Goal: Use online tool/utility: Utilize a website feature to perform a specific function

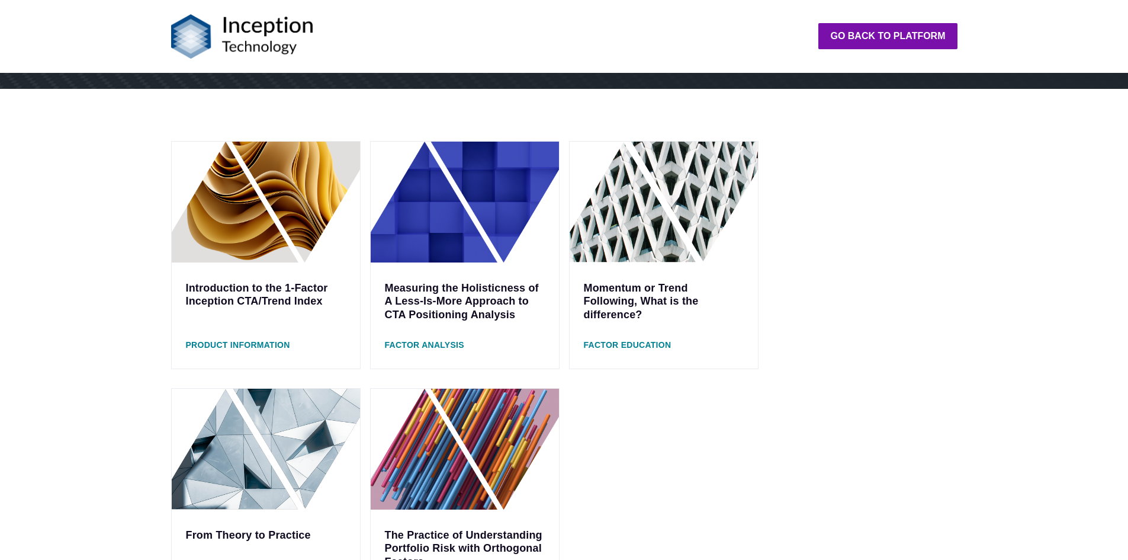
scroll to position [296, 0]
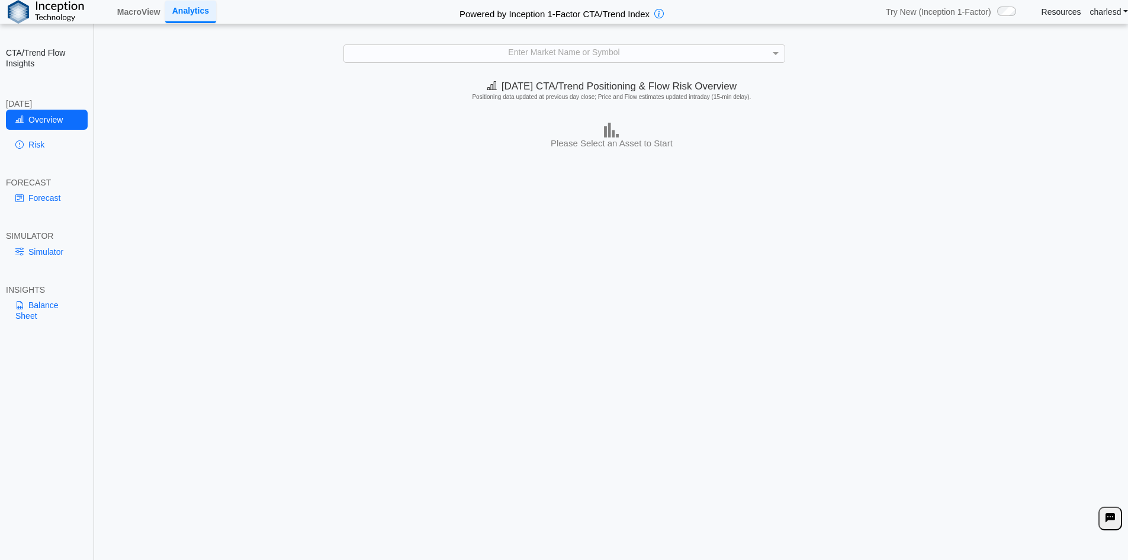
click at [532, 51] on div "Enter Market Name or Symbol" at bounding box center [564, 53] width 441 height 17
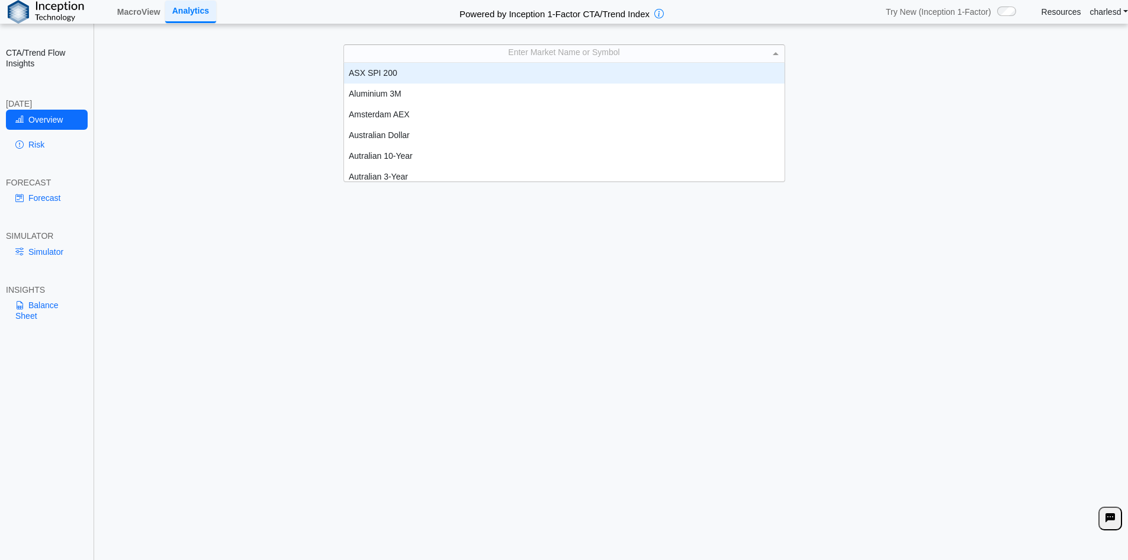
scroll to position [110, 432]
type input "***"
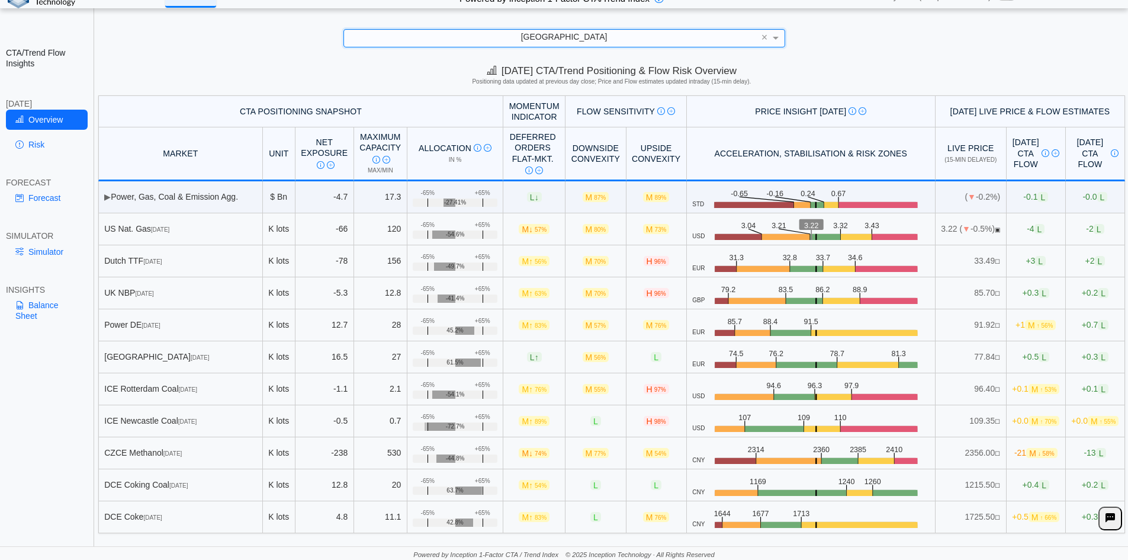
scroll to position [17, 0]
click at [37, 309] on link "Balance Sheet" at bounding box center [47, 310] width 82 height 31
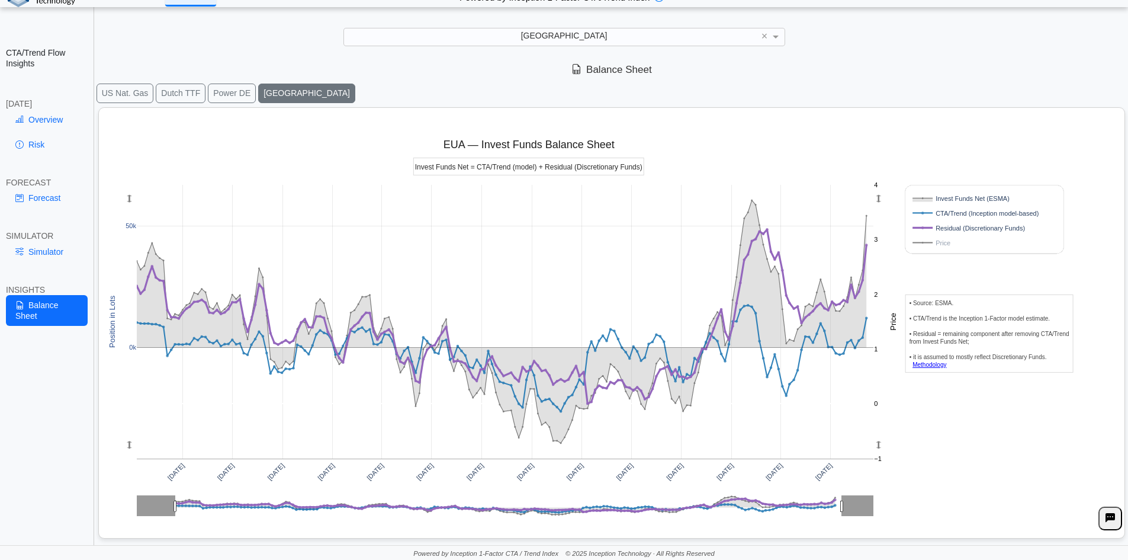
click at [50, 245] on link "Simulator" at bounding box center [47, 252] width 82 height 20
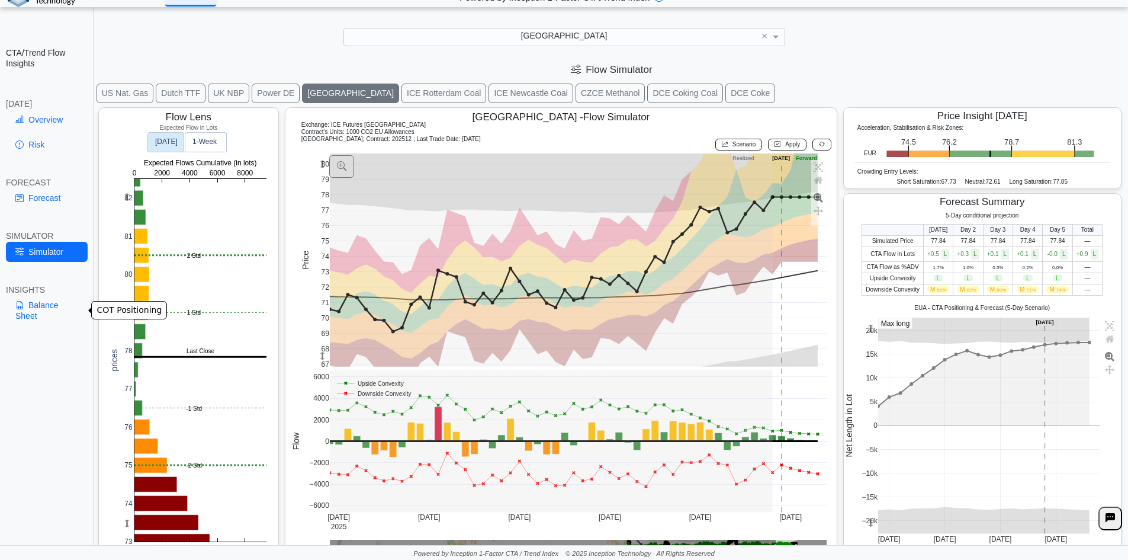
click at [56, 314] on link "Balance Sheet" at bounding box center [47, 310] width 82 height 31
click at [39, 306] on link "Balance Sheet" at bounding box center [47, 310] width 82 height 31
click at [43, 305] on link "Balance Sheet" at bounding box center [47, 310] width 82 height 31
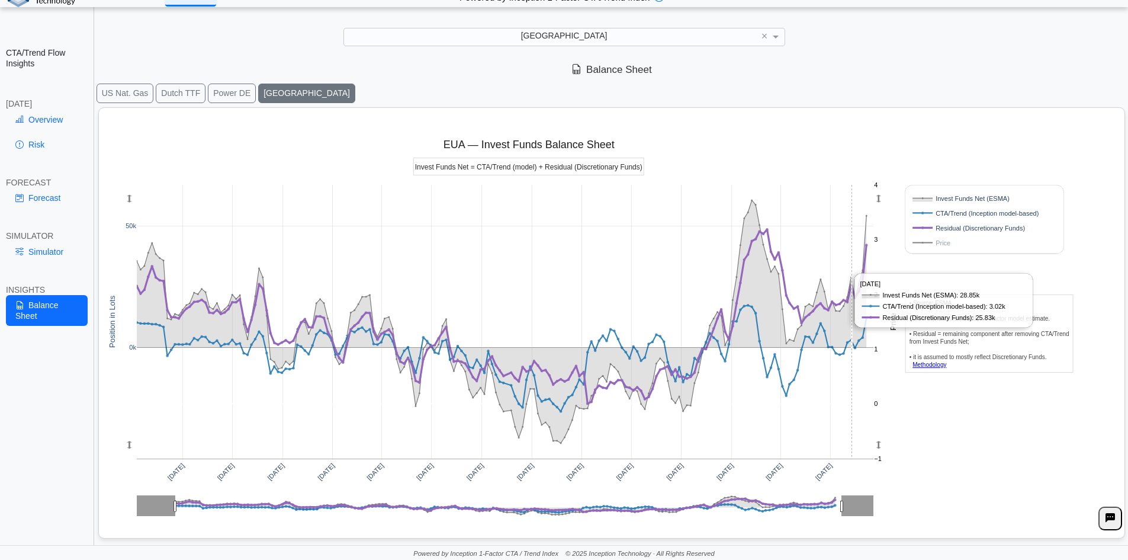
drag, startPoint x: 719, startPoint y: 166, endPoint x: 859, endPoint y: 395, distance: 268.2
click at [859, 395] on div "Apr 2022 Jul 2022 Oct 2022 Jan 2023 Apr 2023 Jul 2023 Oct 2023 Jan 2024 Apr 202…" at bounding box center [607, 320] width 1007 height 425
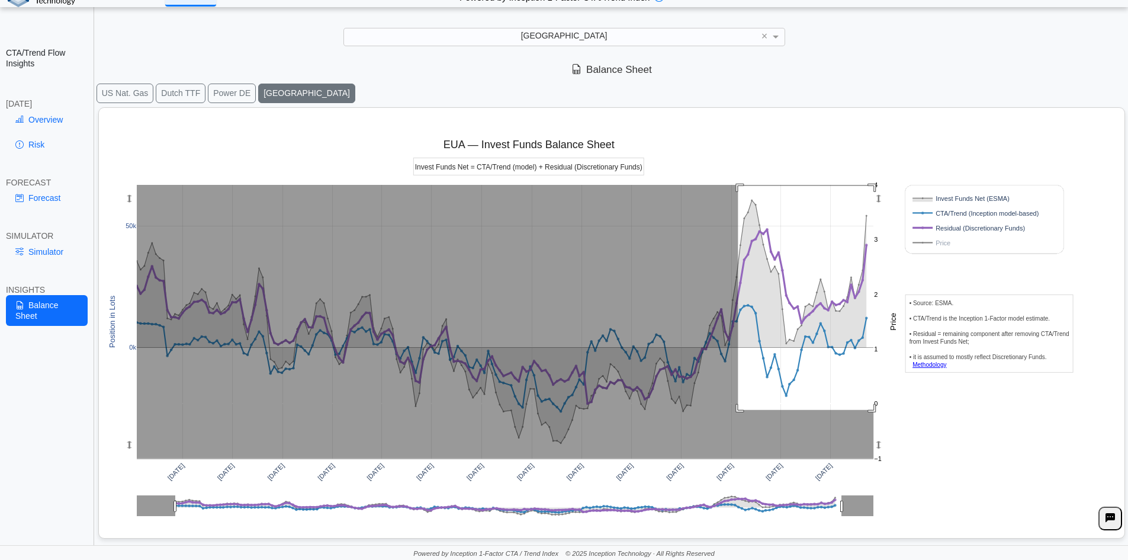
drag, startPoint x: 738, startPoint y: 186, endPoint x: 895, endPoint y: 412, distance: 274.5
click at [895, 412] on div "Apr 2022 Jul 2022 Oct 2022 Jan 2023 Apr 2023 Jul 2023 Oct 2023 Jan 2024 Apr 202…" at bounding box center [607, 320] width 1007 height 425
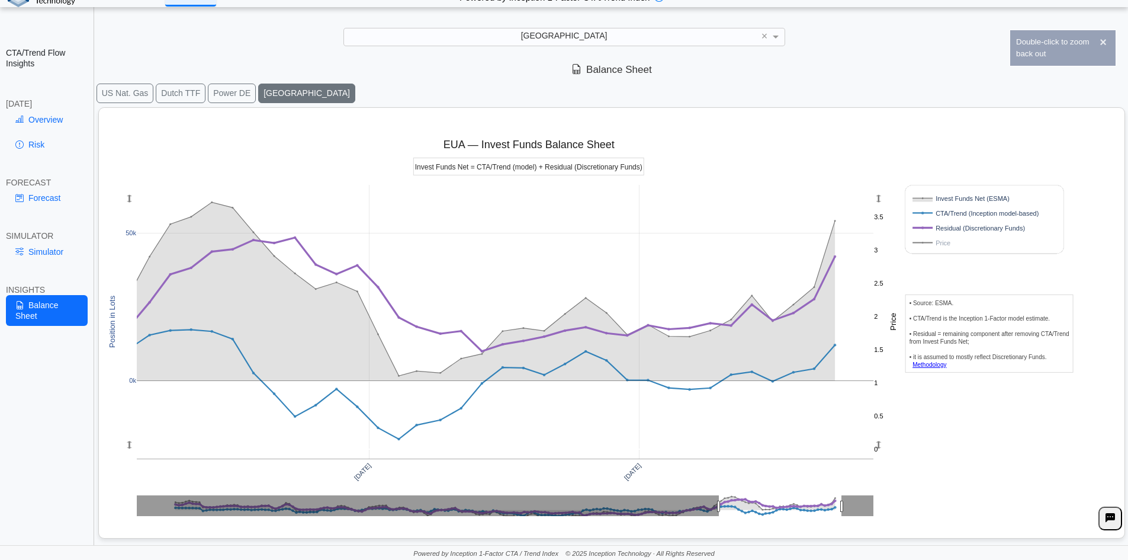
drag, startPoint x: 721, startPoint y: 507, endPoint x: 621, endPoint y: 510, distance: 99.5
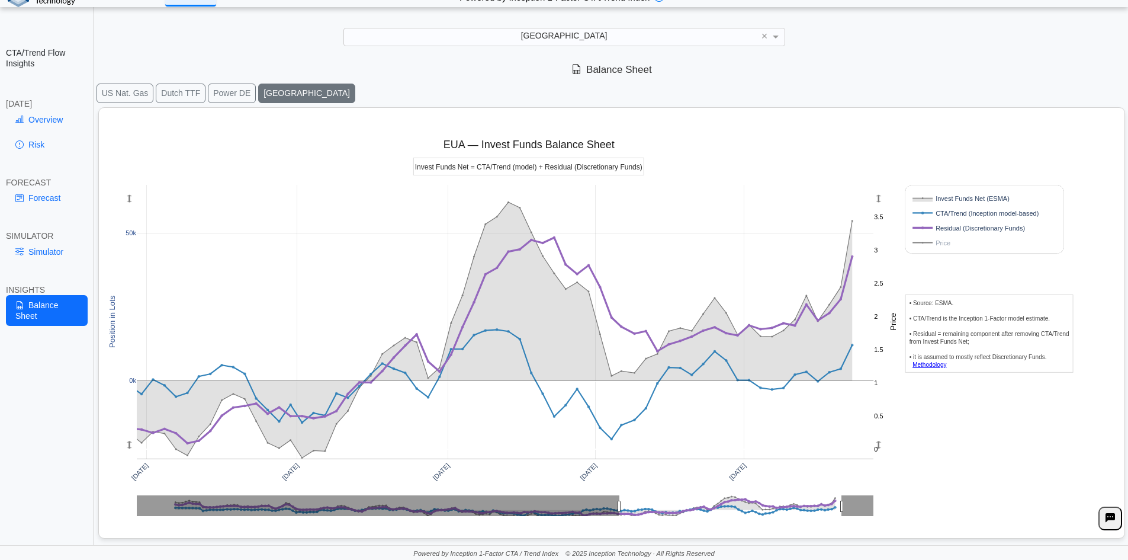
drag, startPoint x: 620, startPoint y: 507, endPoint x: 498, endPoint y: 510, distance: 122.0
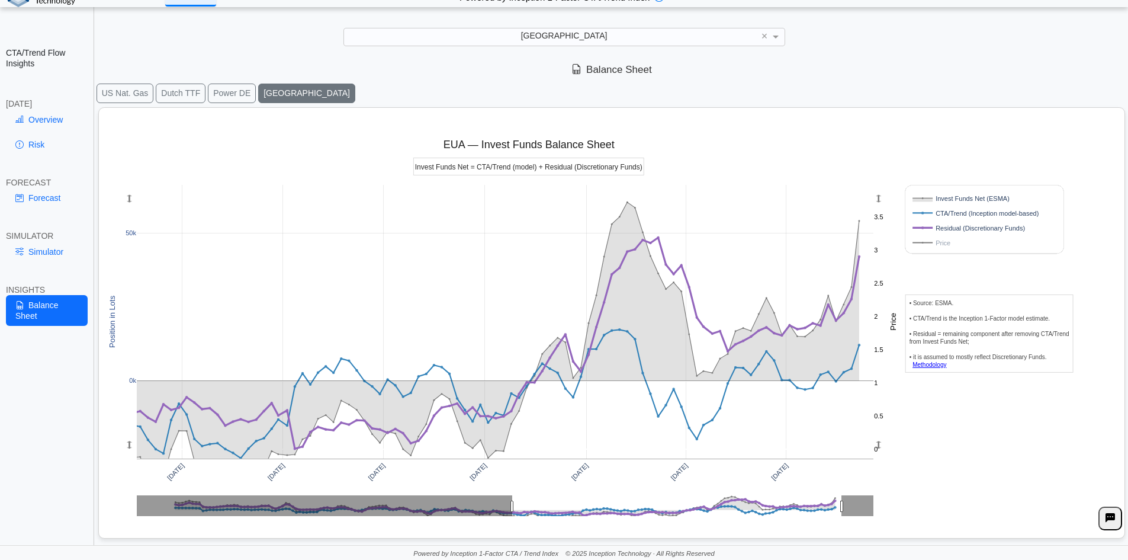
click at [926, 364] on link "Methodology" at bounding box center [930, 364] width 34 height 7
click at [53, 243] on link "Simulator" at bounding box center [47, 252] width 82 height 20
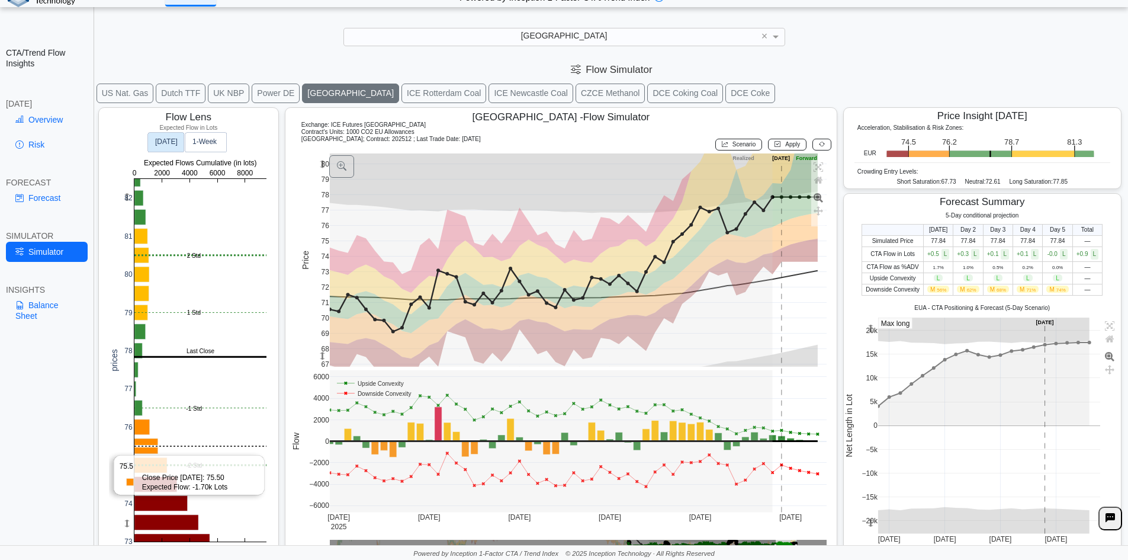
click at [169, 450] on rect at bounding box center [200, 360] width 132 height 362
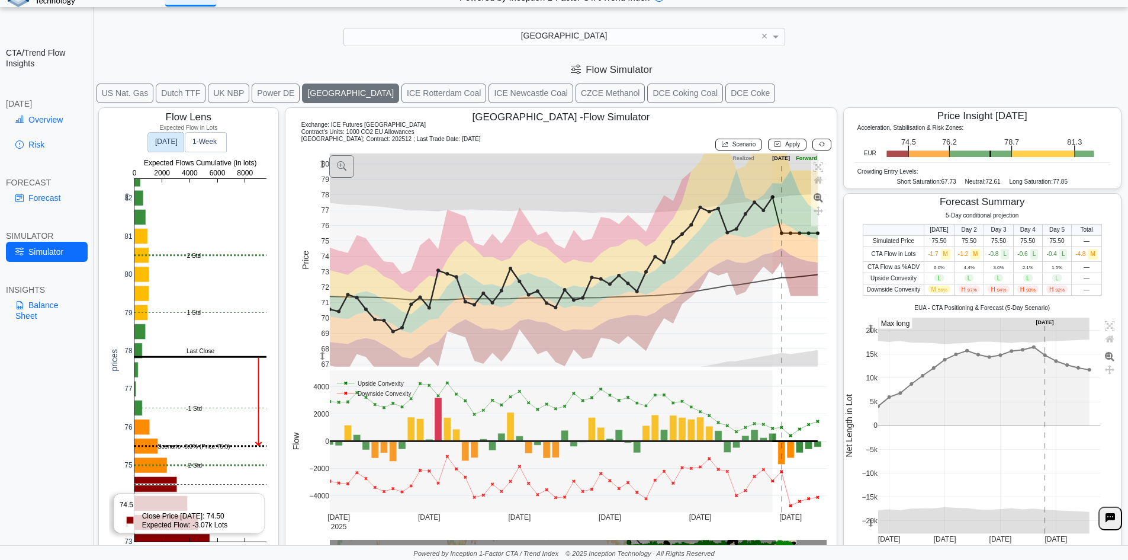
click at [174, 481] on rect at bounding box center [200, 360] width 132 height 362
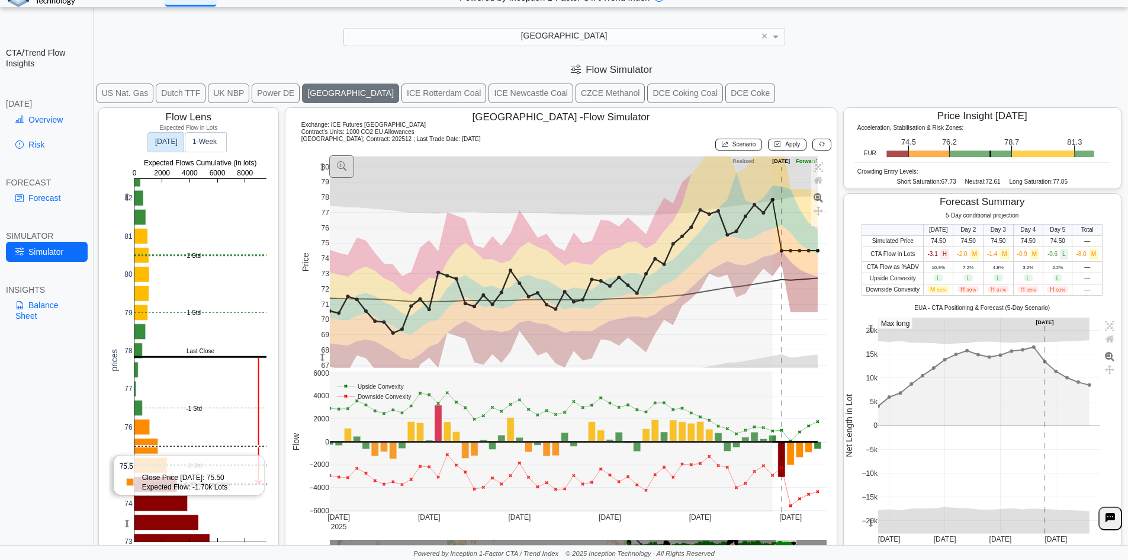
click at [172, 442] on rect at bounding box center [200, 360] width 132 height 362
click at [177, 444] on rect at bounding box center [200, 360] width 132 height 362
click at [172, 410] on div at bounding box center [611, 333] width 1033 height 459
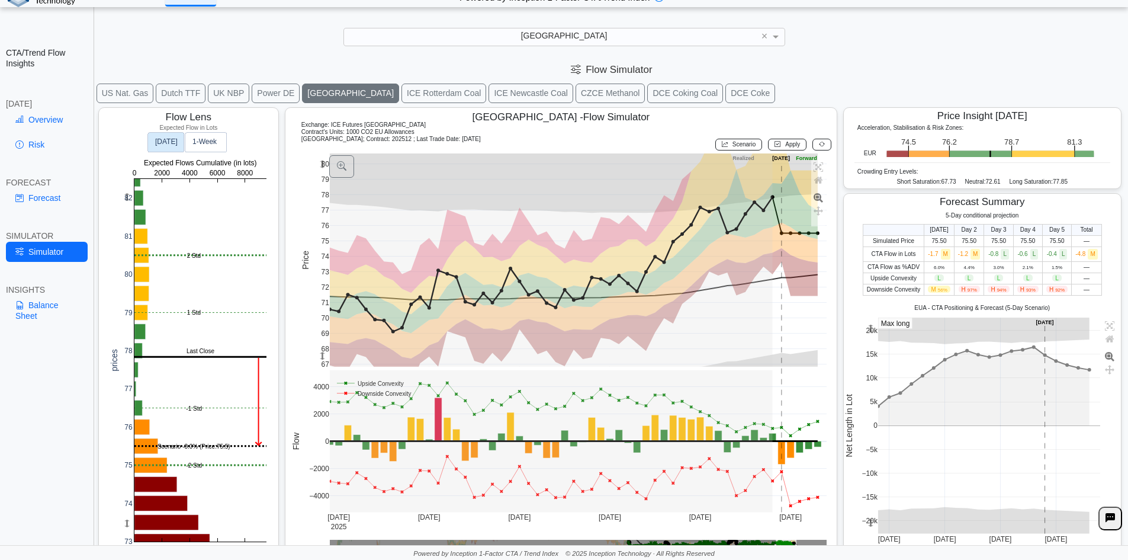
click at [172, 410] on rect at bounding box center [200, 360] width 132 height 362
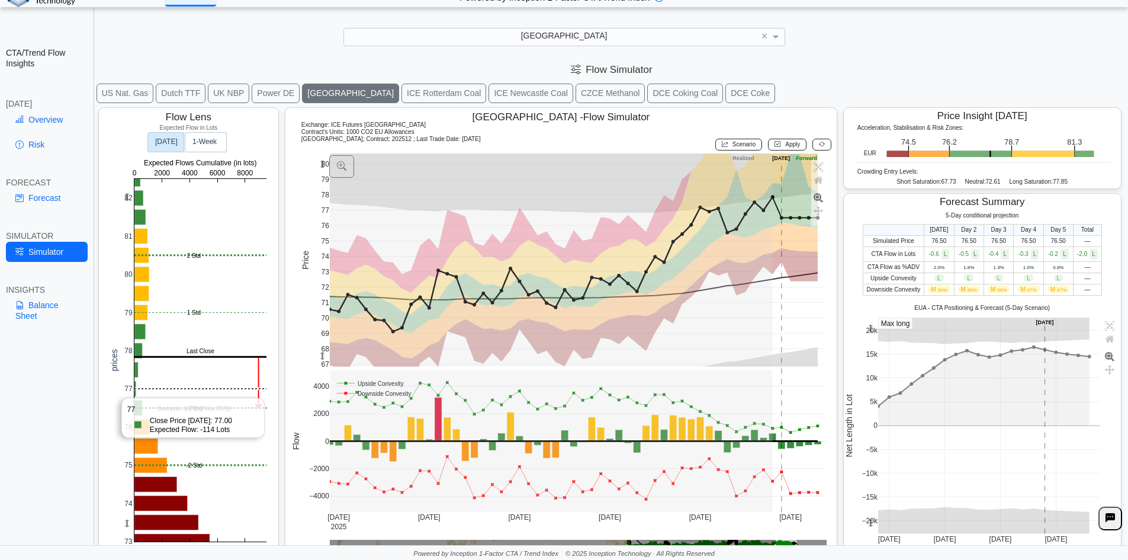
click at [171, 394] on rect at bounding box center [200, 360] width 132 height 362
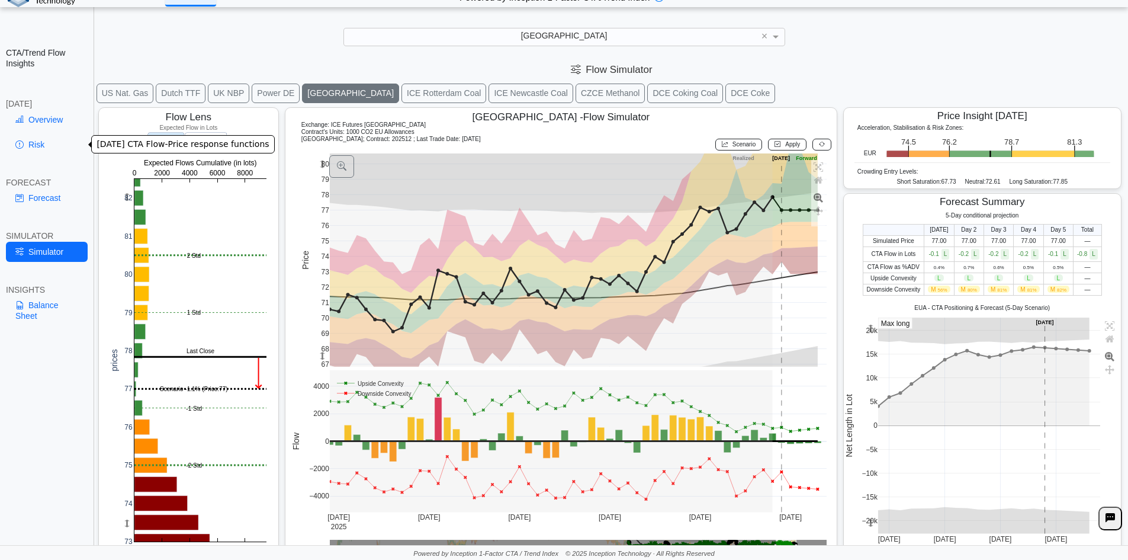
click at [55, 148] on link "Risk" at bounding box center [47, 144] width 82 height 20
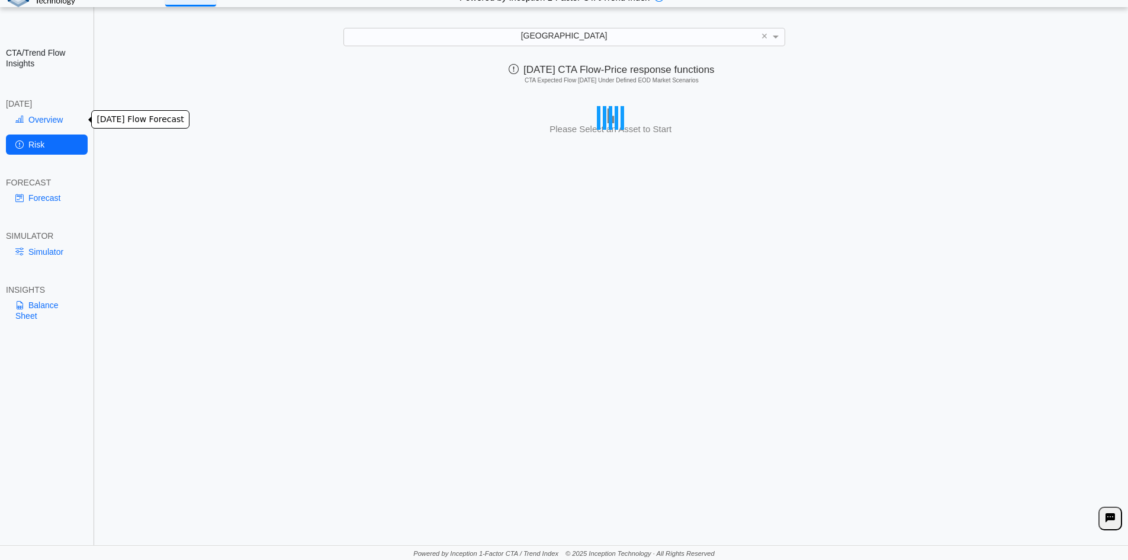
click at [46, 123] on link "Overview" at bounding box center [47, 120] width 82 height 20
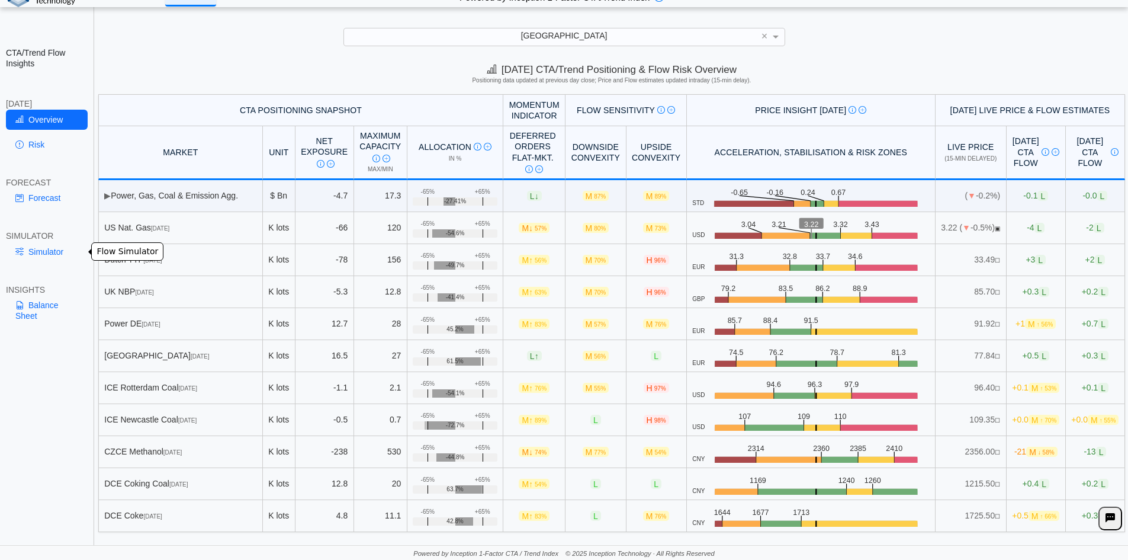
click at [60, 250] on link "Simulator" at bounding box center [47, 252] width 82 height 20
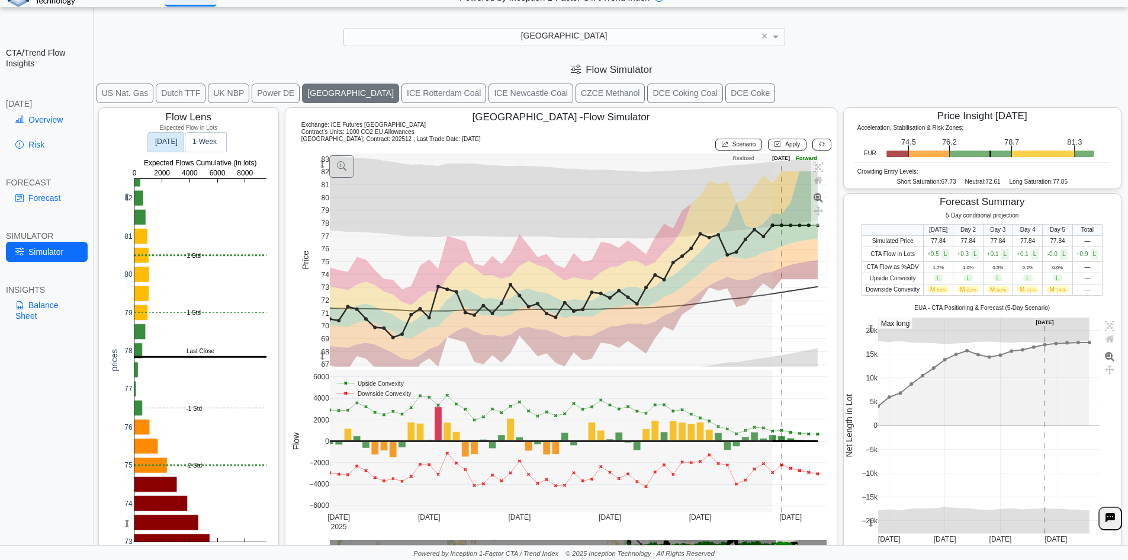
drag, startPoint x: 322, startPoint y: 164, endPoint x: 321, endPoint y: 195, distance: 30.8
click at [321, 195] on g at bounding box center [578, 260] width 522 height 237
click at [43, 147] on link "Risk" at bounding box center [47, 144] width 82 height 20
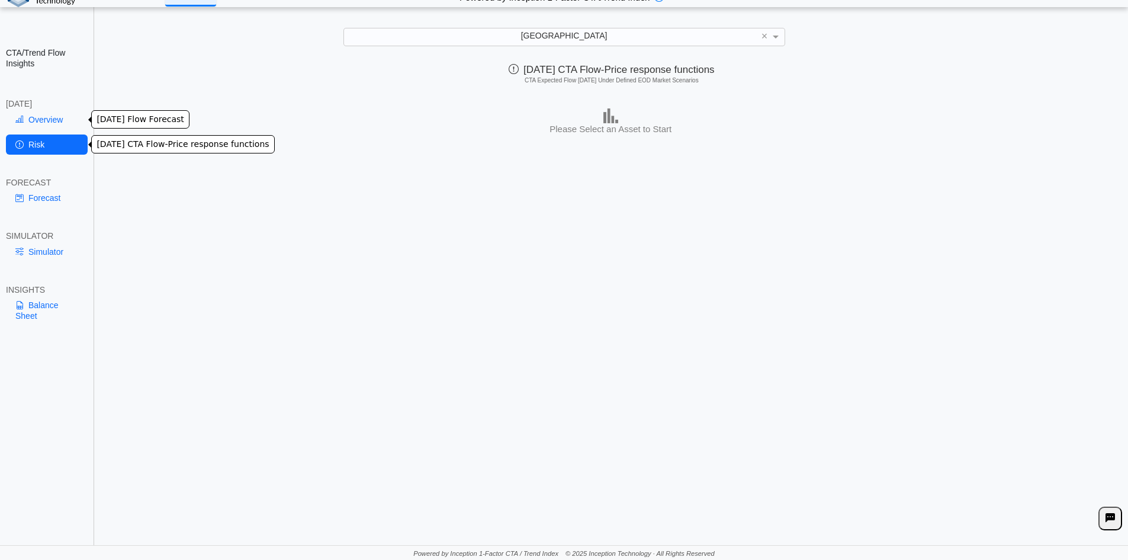
click at [41, 118] on link "Overview" at bounding box center [47, 120] width 82 height 20
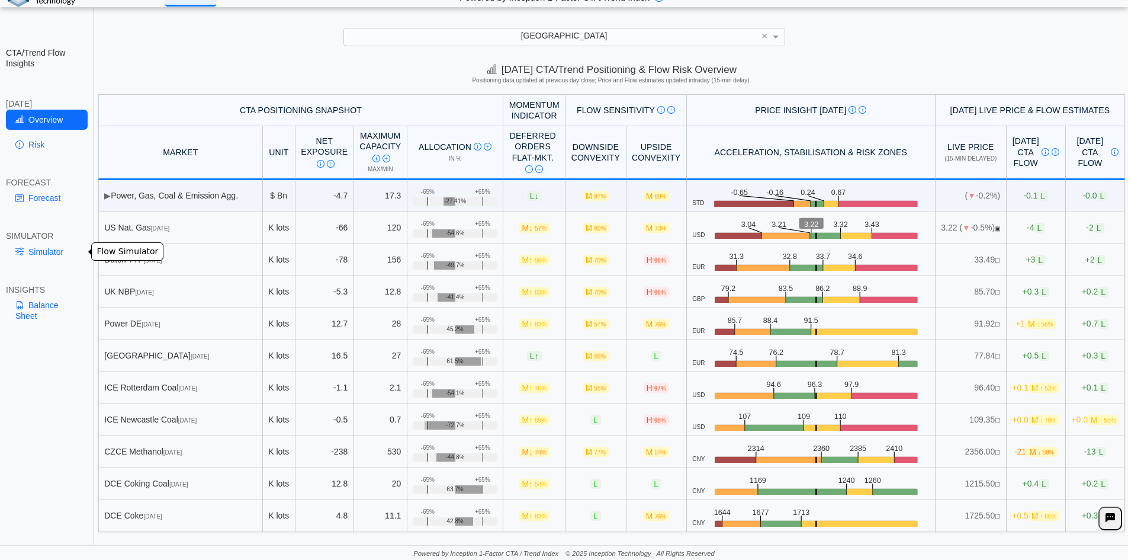
click at [46, 250] on link "Simulator" at bounding box center [47, 252] width 82 height 20
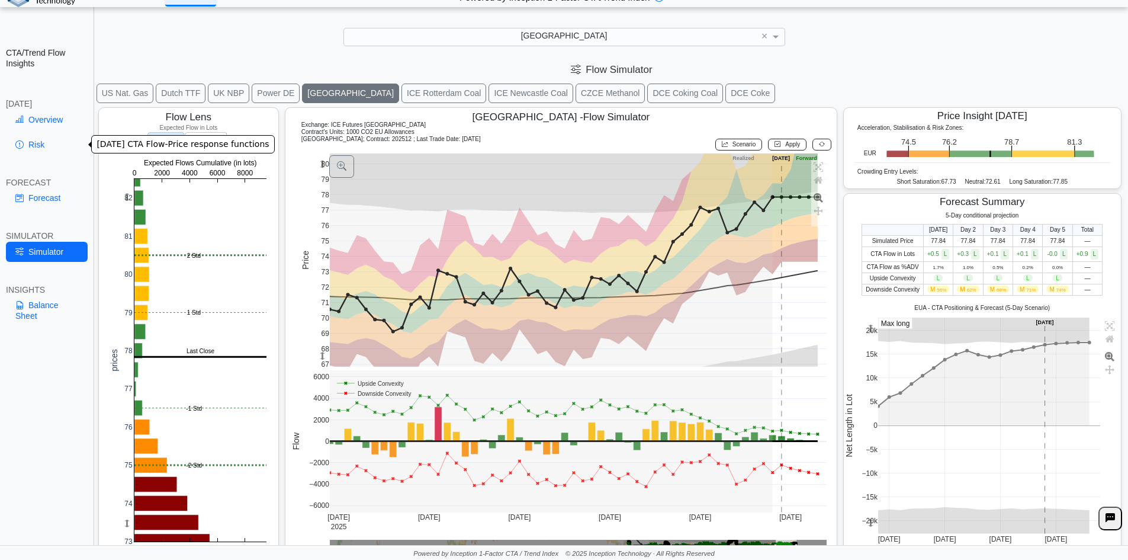
click at [71, 150] on link "Risk" at bounding box center [47, 144] width 82 height 20
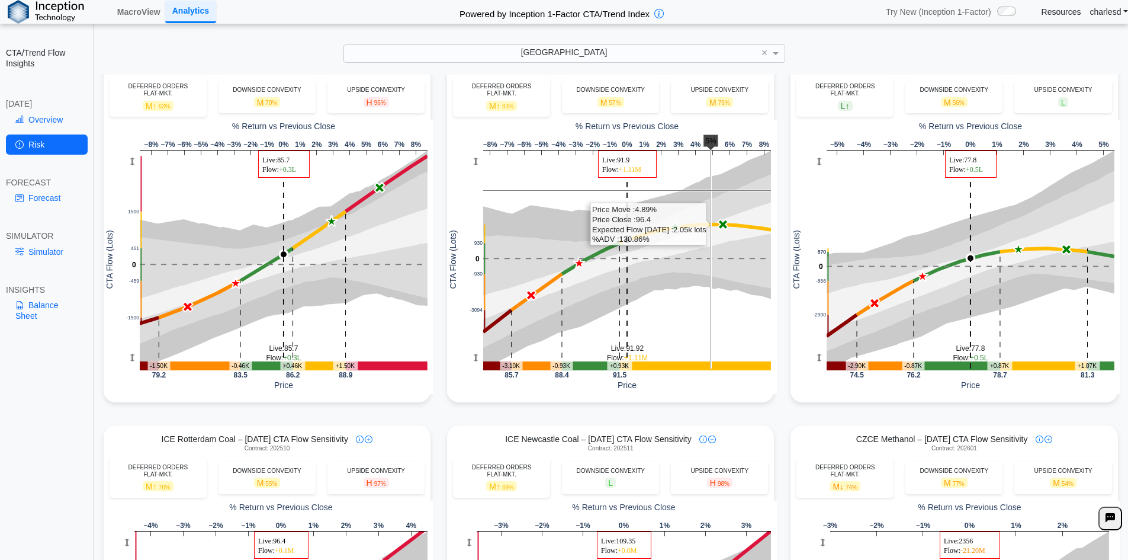
scroll to position [474, 0]
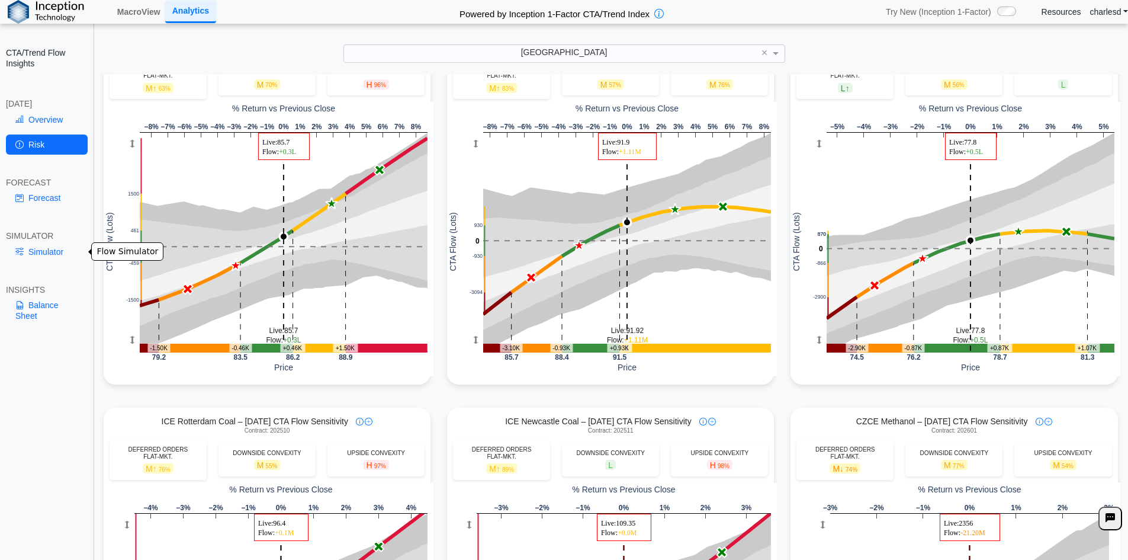
click at [50, 253] on link "Simulator" at bounding box center [47, 252] width 82 height 20
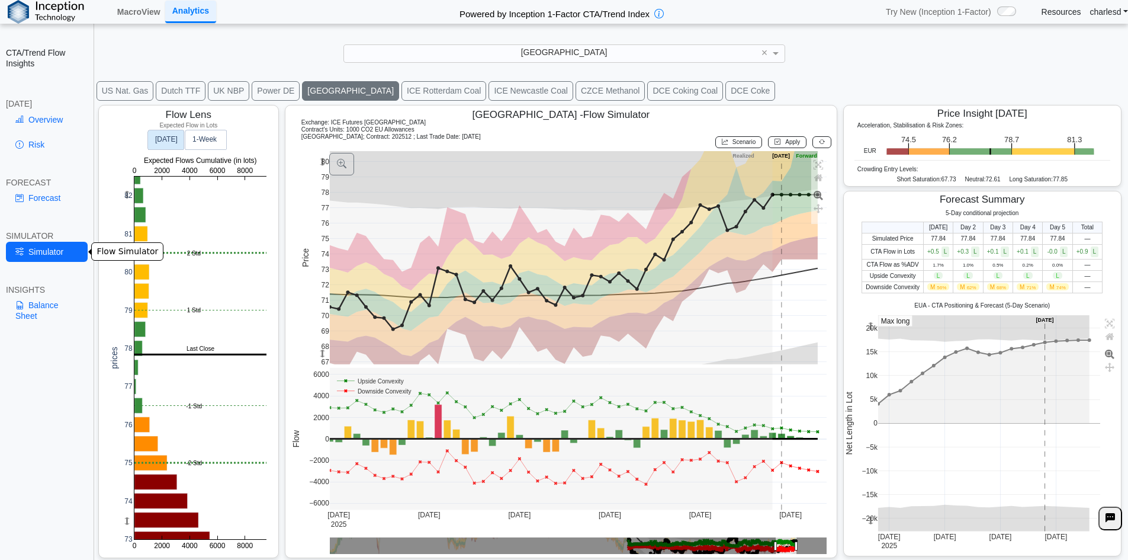
scroll to position [19, 0]
click at [68, 203] on link "Forecast" at bounding box center [47, 198] width 82 height 20
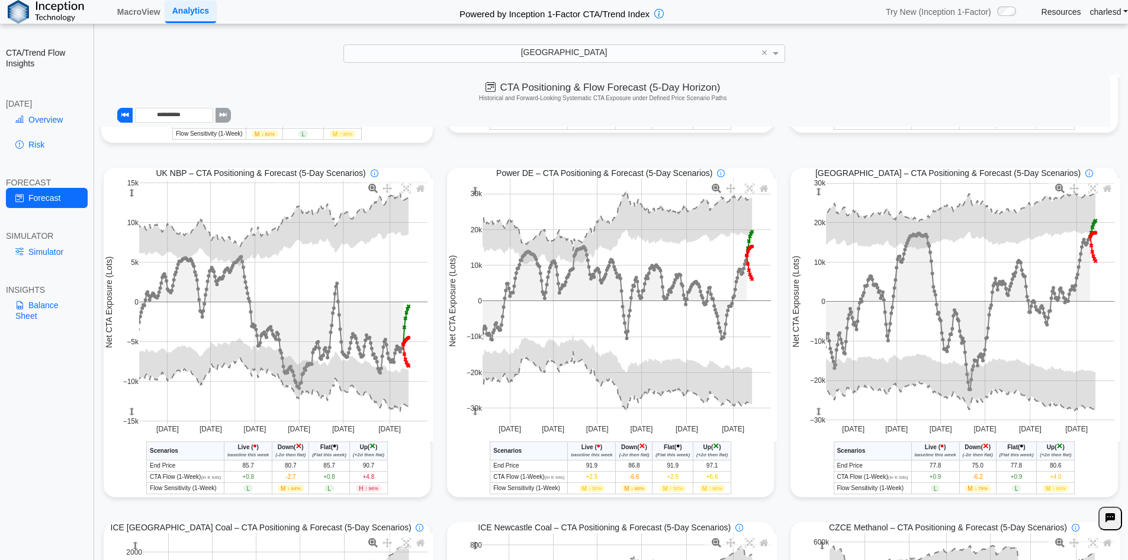
scroll to position [357, 0]
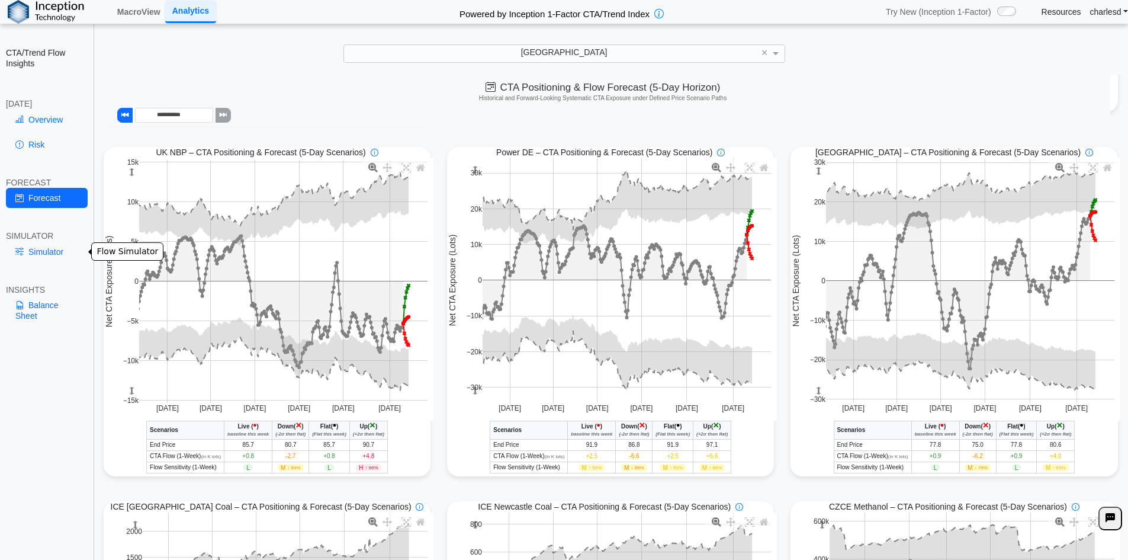
click at [59, 252] on link "Simulator" at bounding box center [47, 252] width 82 height 20
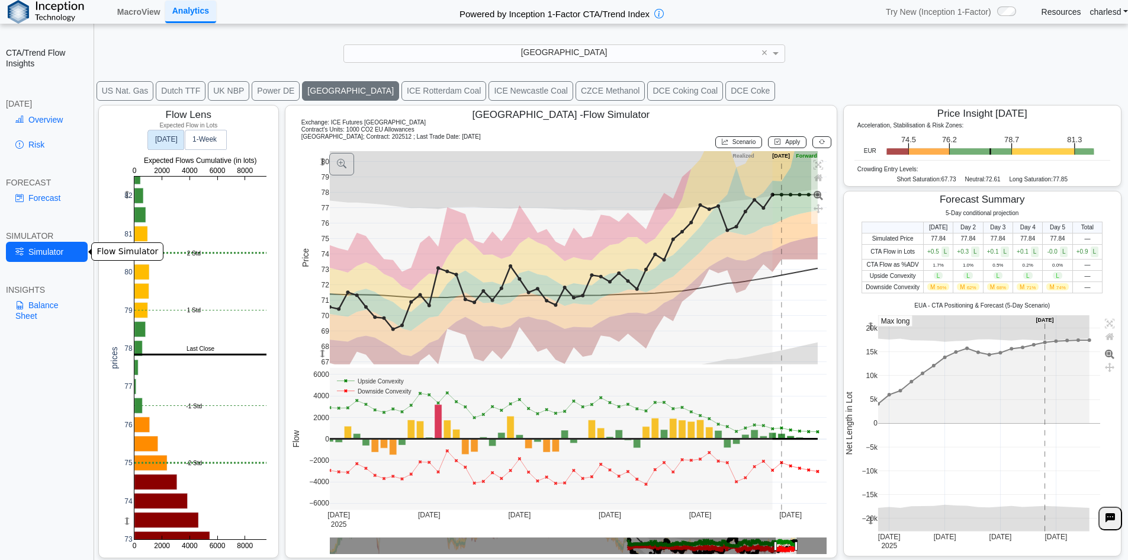
scroll to position [19, 0]
click at [41, 201] on link "Forecast" at bounding box center [47, 198] width 82 height 20
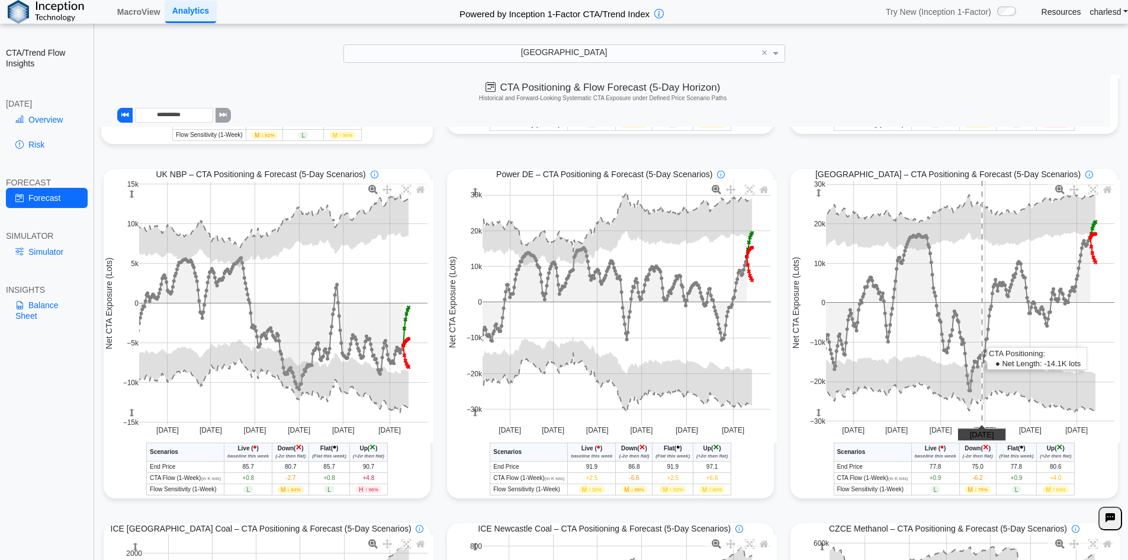
scroll to position [296, 0]
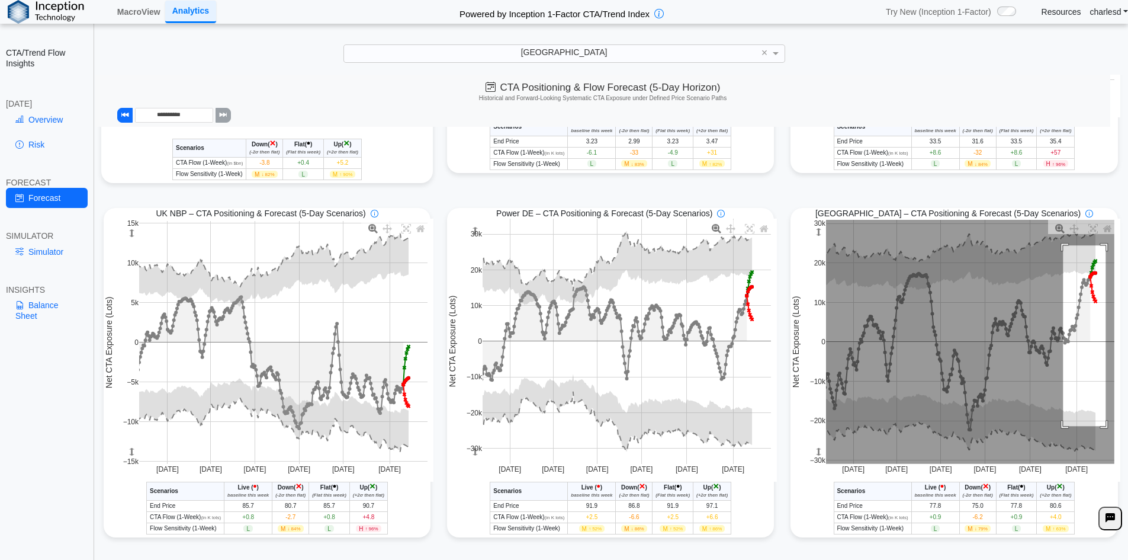
drag, startPoint x: 1057, startPoint y: 248, endPoint x: 1100, endPoint y: 428, distance: 185.6
click at [1100, 428] on rect at bounding box center [970, 342] width 288 height 244
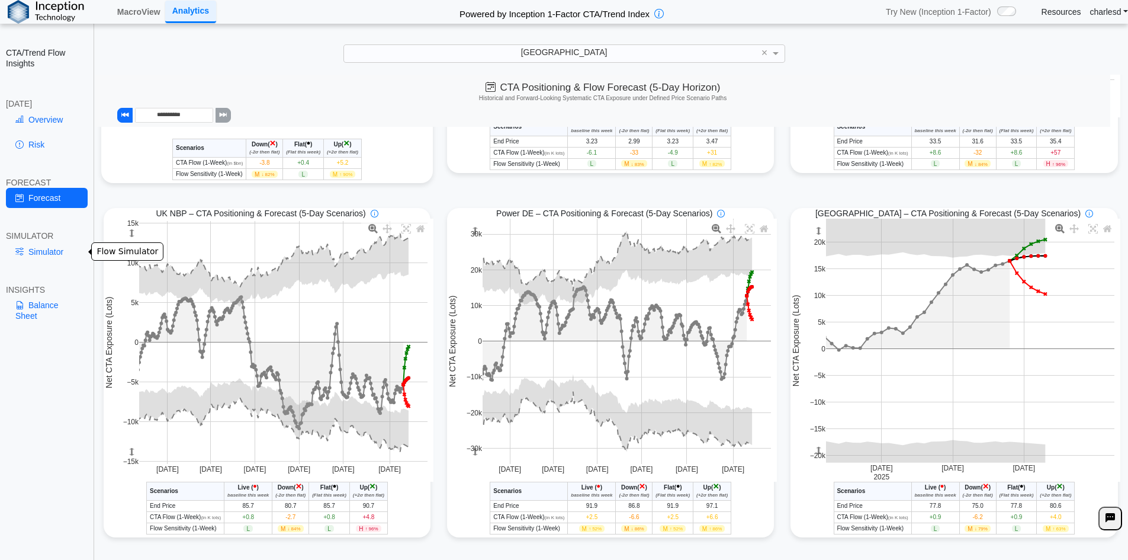
click at [44, 258] on link "Simulator" at bounding box center [47, 252] width 82 height 20
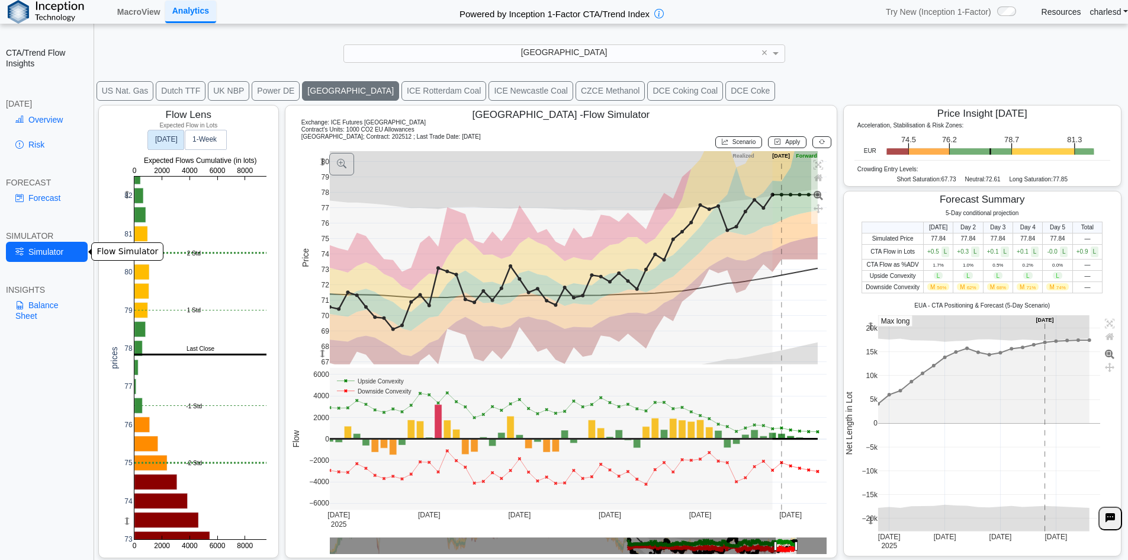
scroll to position [19, 0]
click at [160, 462] on rect at bounding box center [200, 357] width 132 height 362
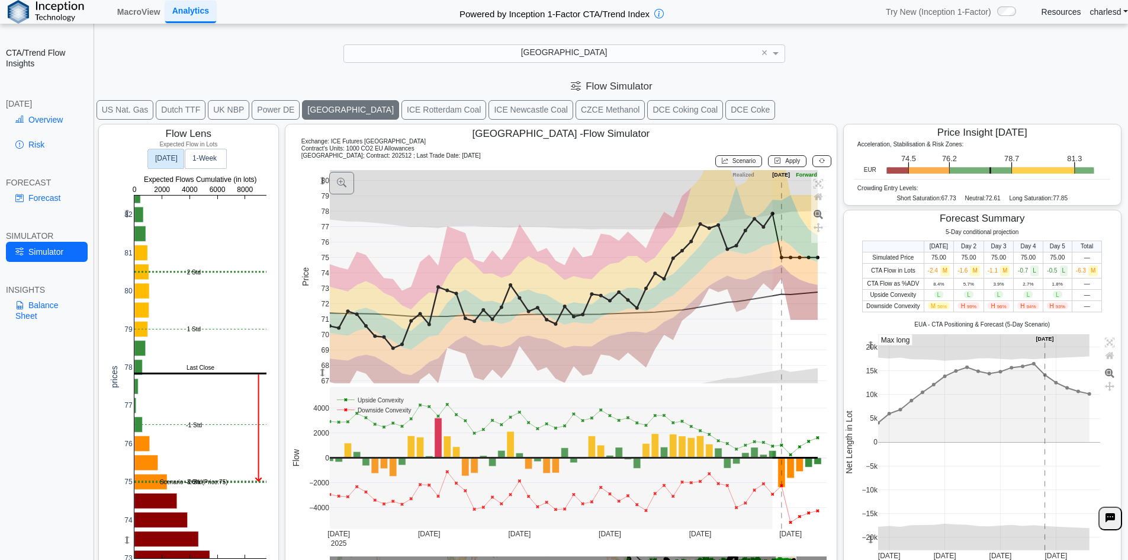
scroll to position [19, 0]
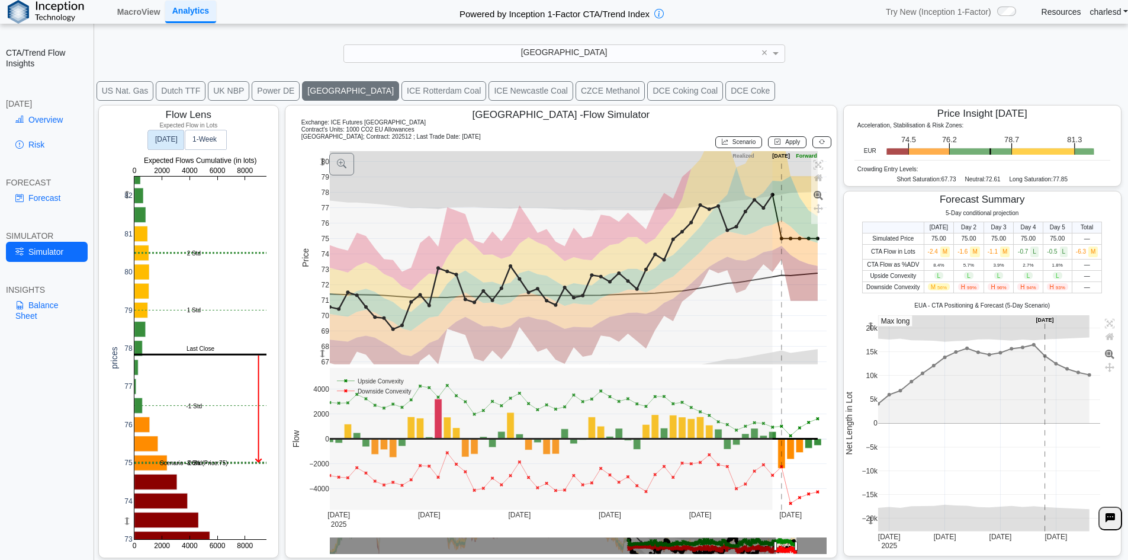
click at [812, 149] on div at bounding box center [820, 142] width 22 height 18
click at [819, 144] on icon at bounding box center [822, 142] width 6 height 7
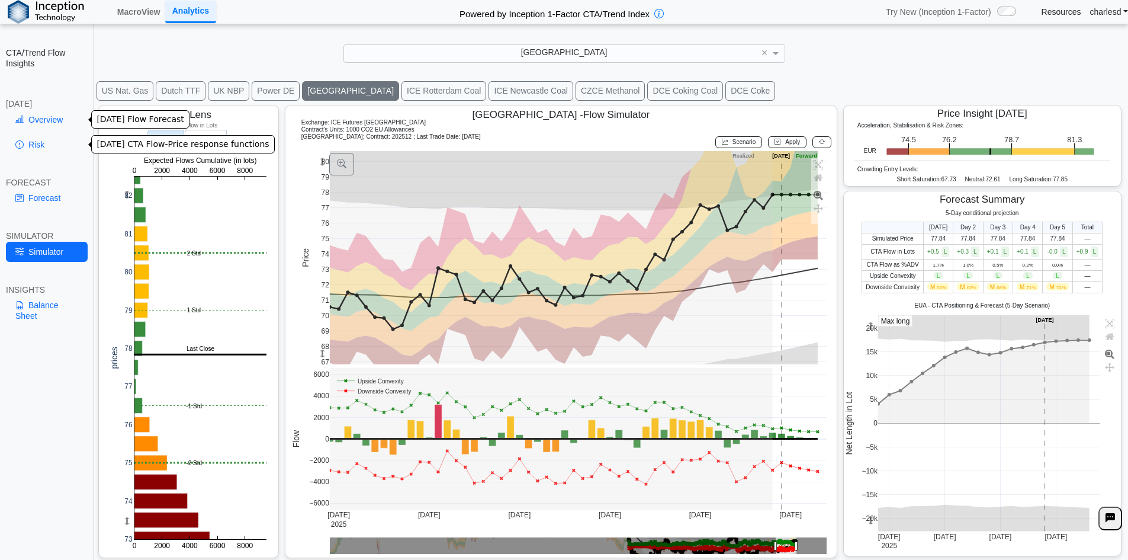
drag, startPoint x: 42, startPoint y: 118, endPoint x: 48, endPoint y: 122, distance: 6.9
click at [42, 118] on link "Overview" at bounding box center [47, 120] width 82 height 20
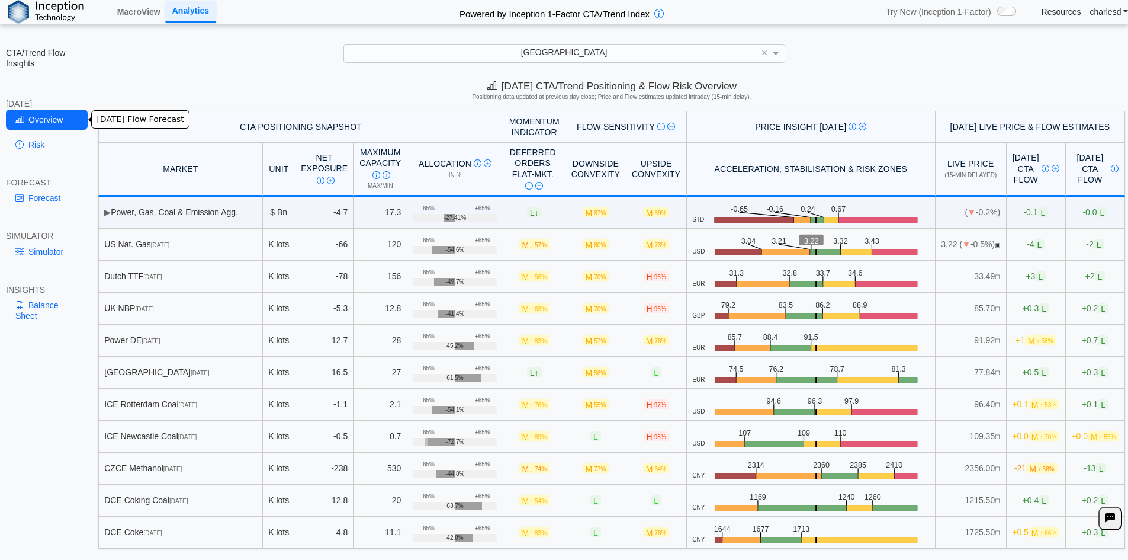
scroll to position [0, 0]
click at [52, 255] on link "Simulator" at bounding box center [47, 252] width 82 height 20
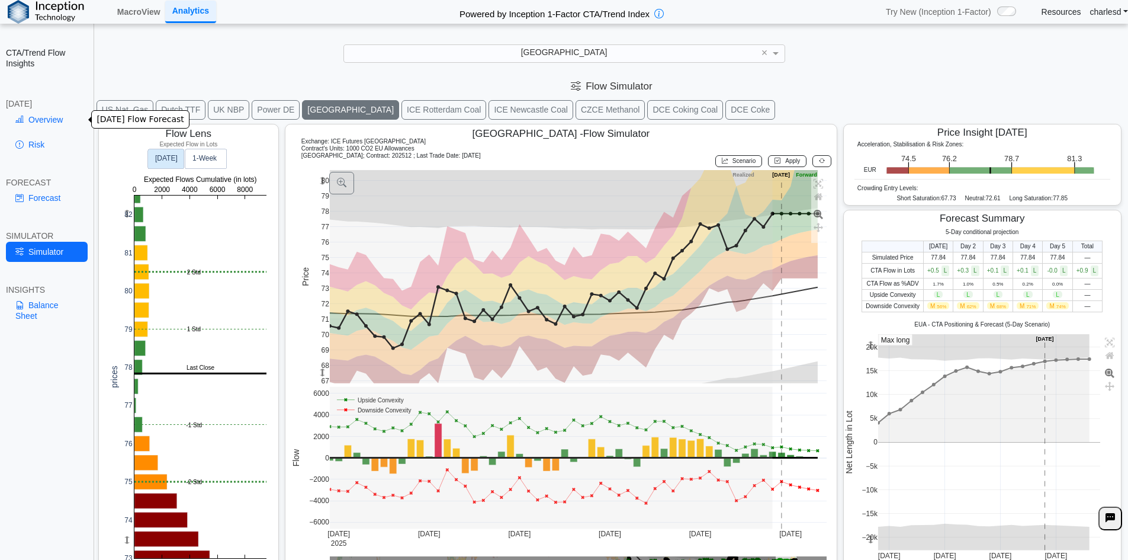
click at [41, 120] on link "Overview" at bounding box center [47, 120] width 82 height 20
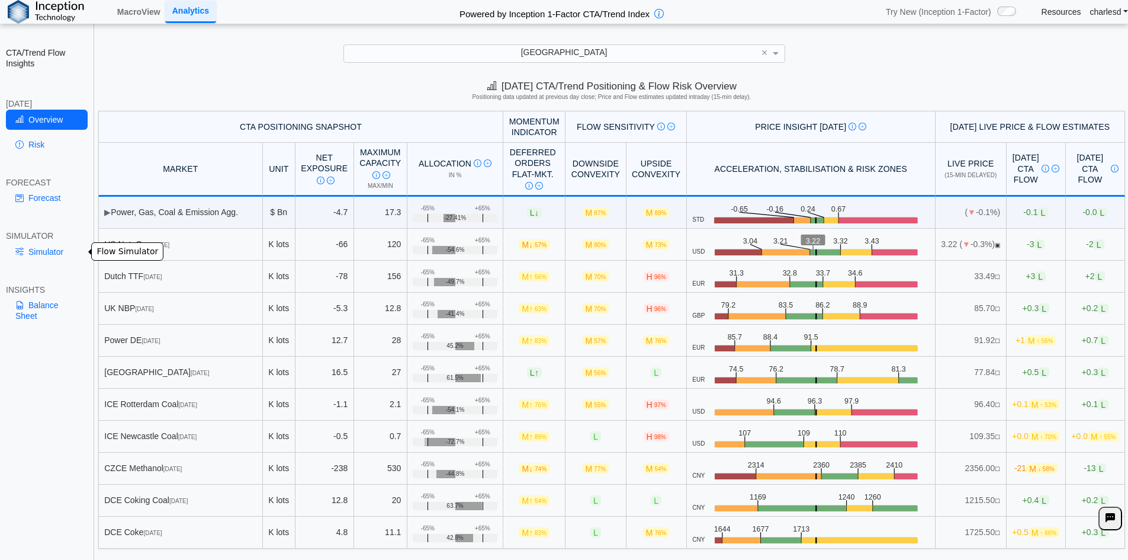
click at [45, 257] on link "Simulator" at bounding box center [47, 252] width 82 height 20
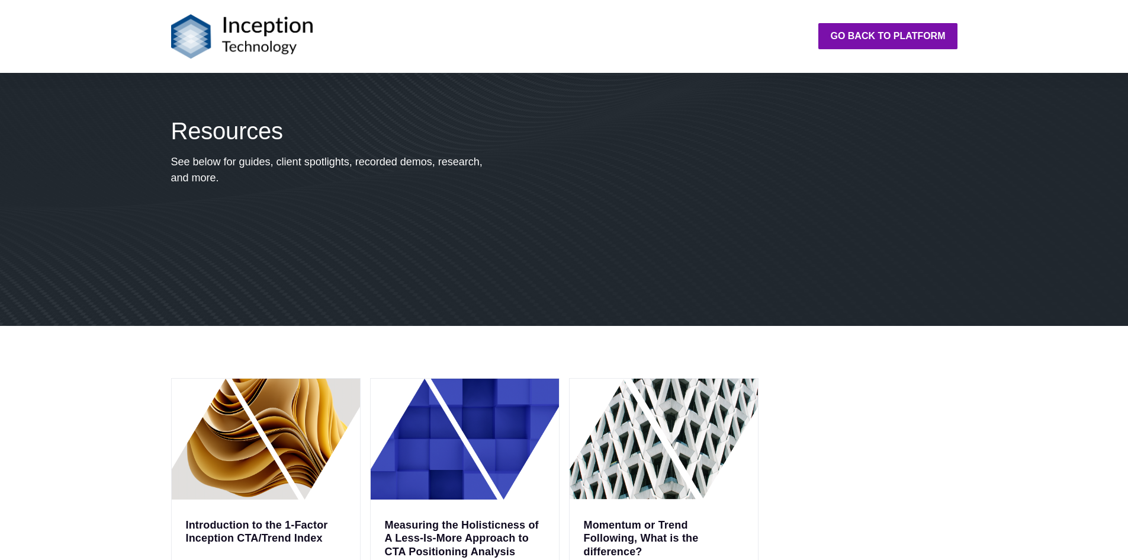
scroll to position [296, 0]
